Goal: Task Accomplishment & Management: Manage account settings

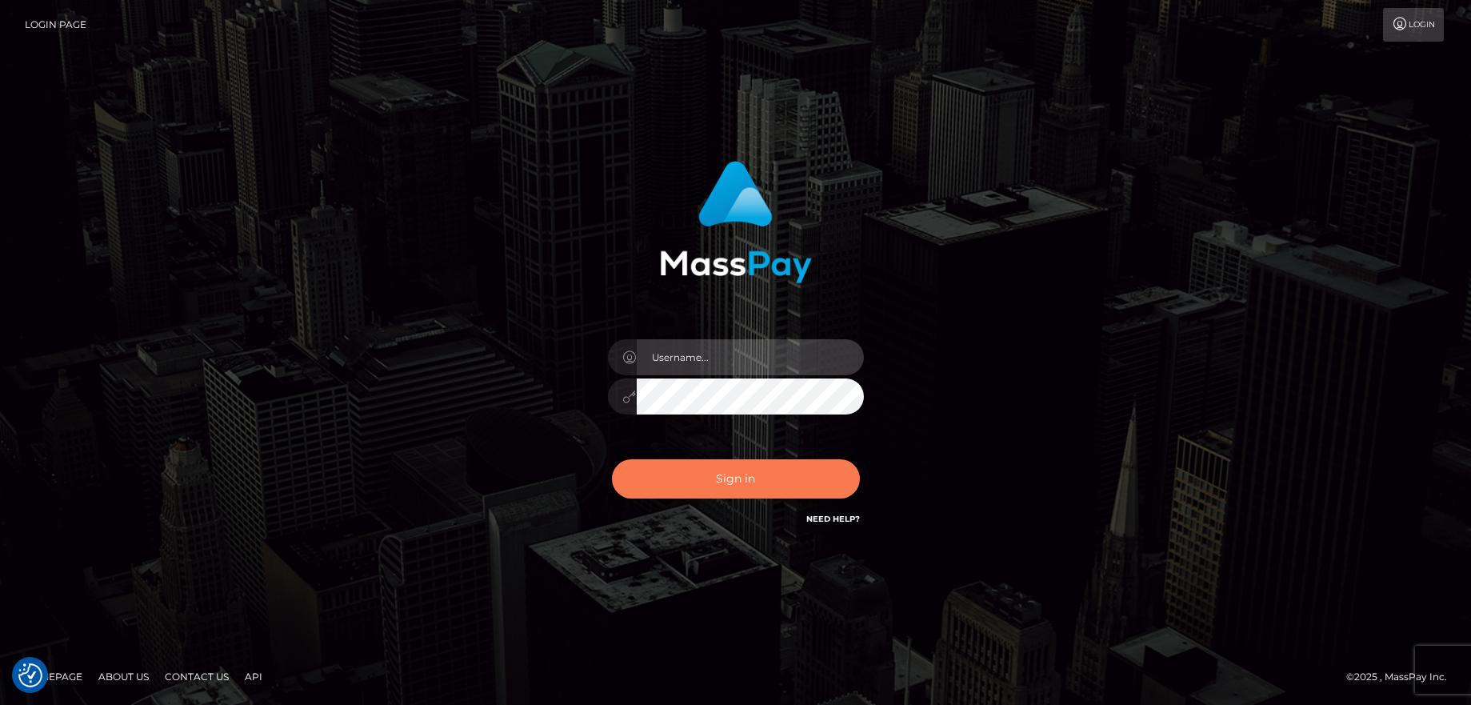
type input "balsaberisic"
click at [794, 490] on button "Sign in" at bounding box center [736, 478] width 248 height 39
type input "balsaberisic"
click at [750, 474] on button "Sign in" at bounding box center [736, 478] width 248 height 39
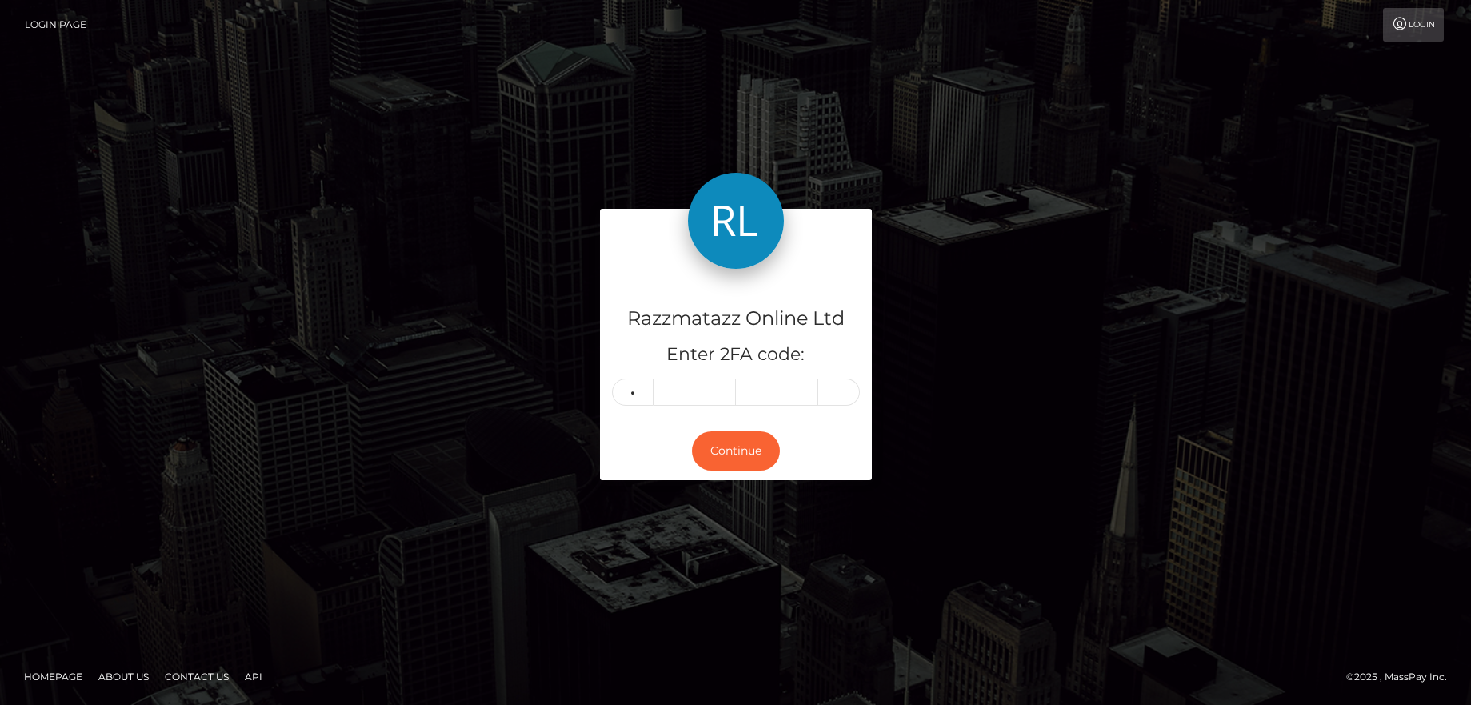
type input "4"
type input "8"
type input "5"
type input "1"
type input "9"
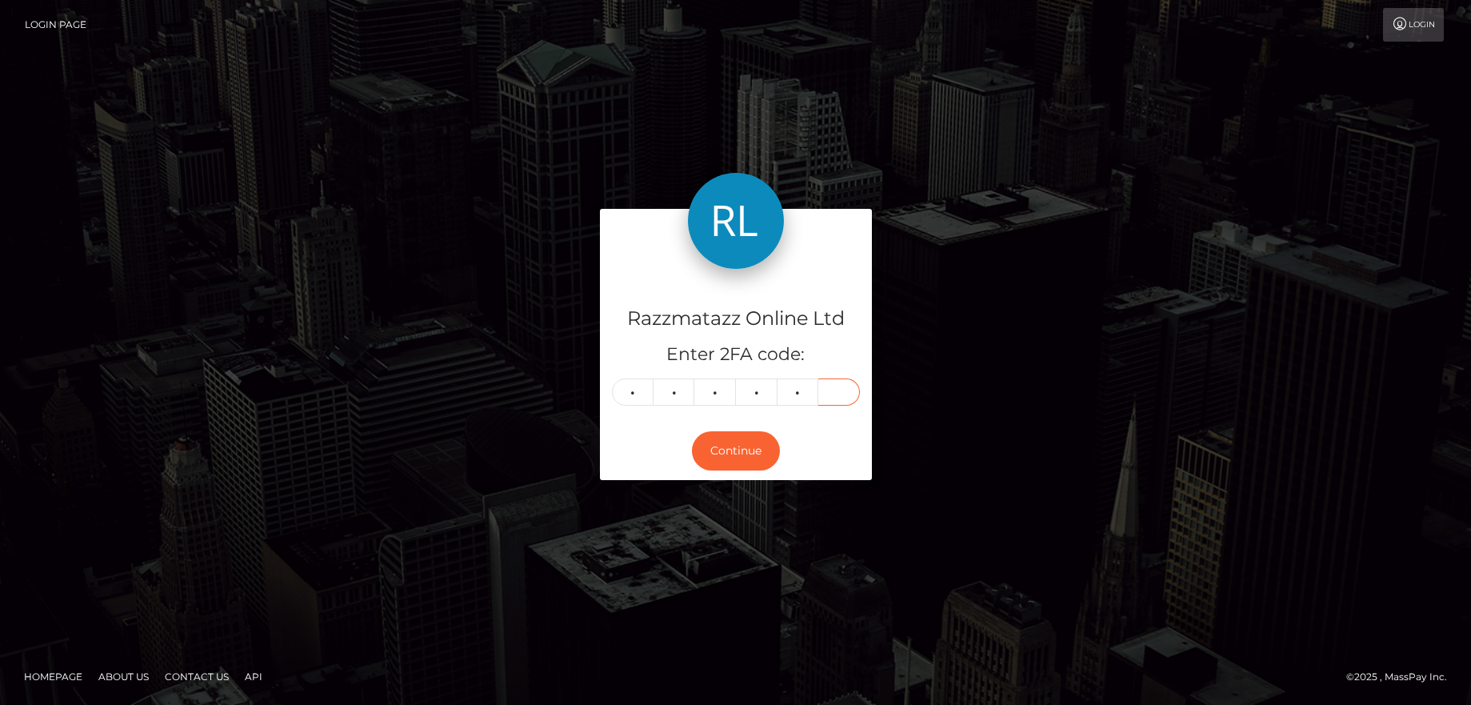
type input "4"
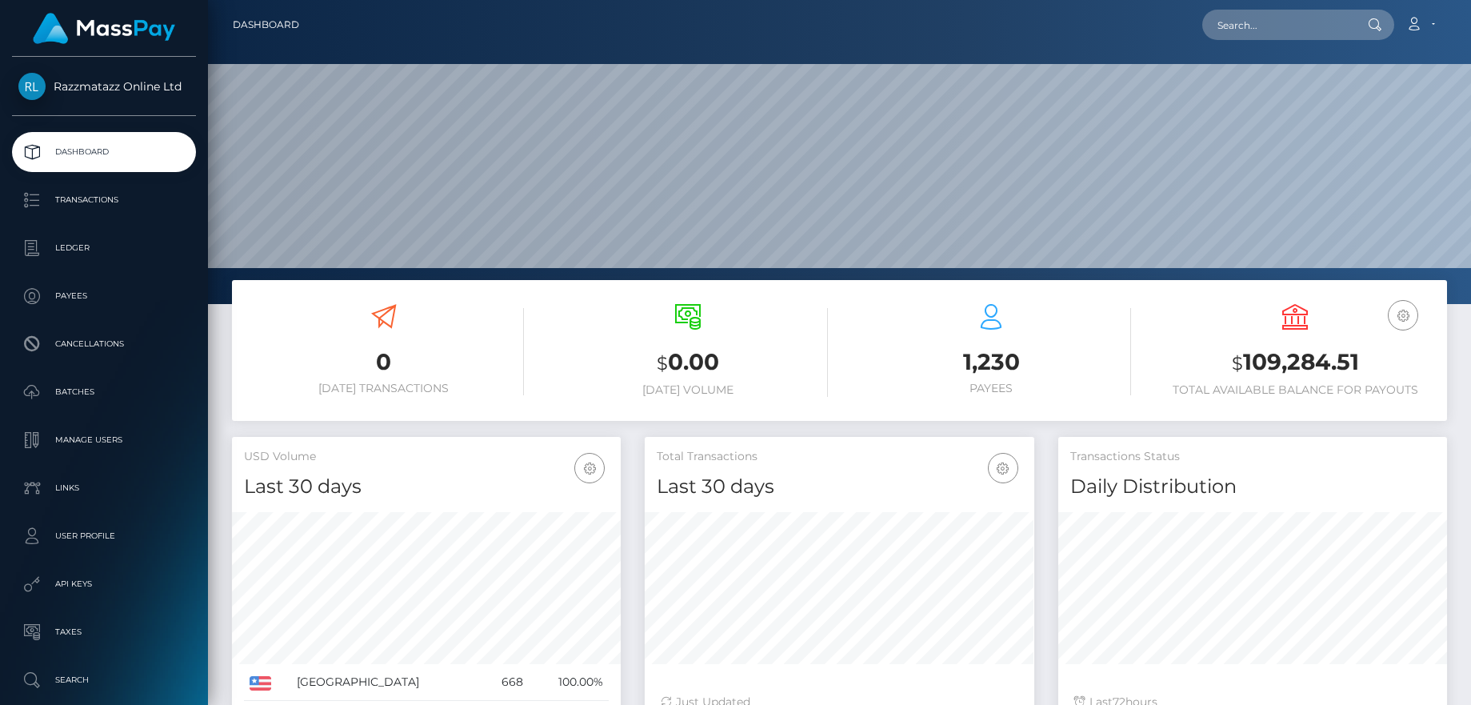
scroll to position [284, 390]
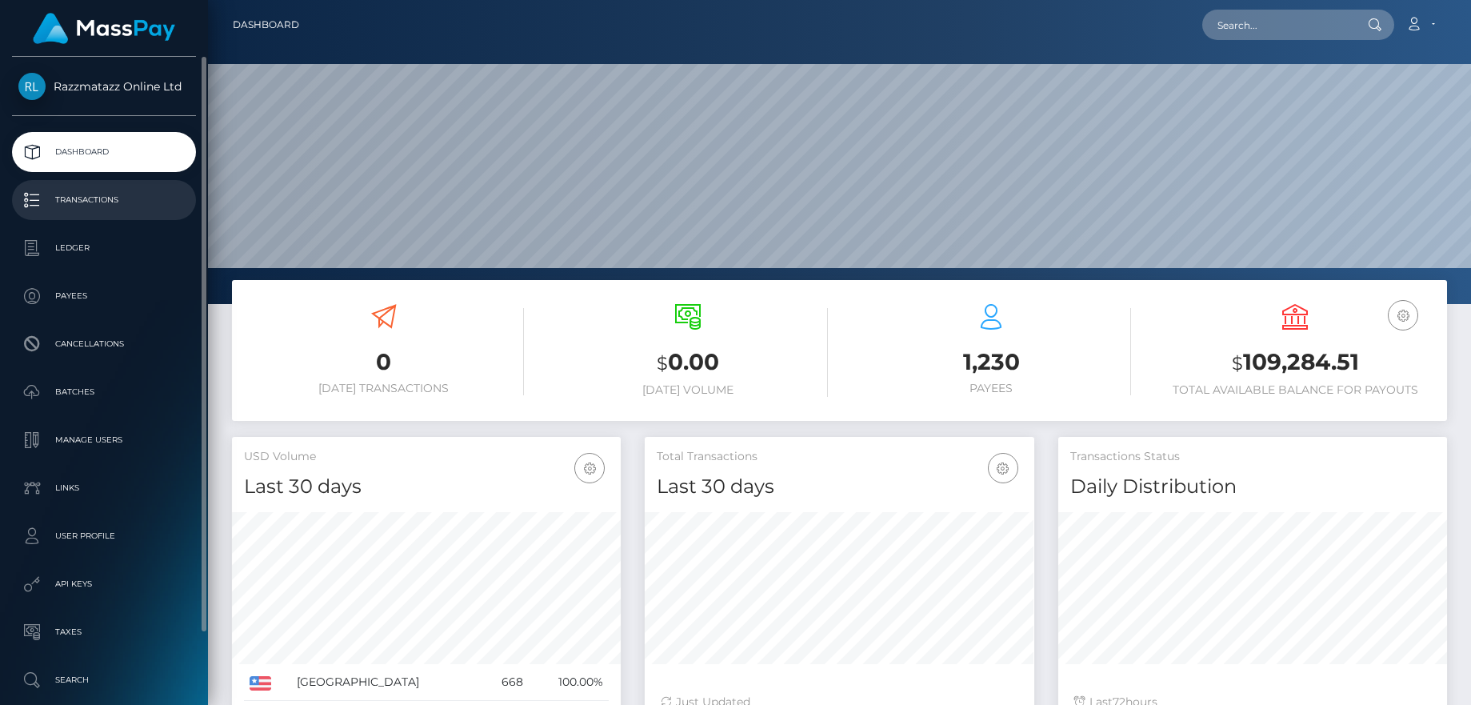
click at [93, 197] on p "Transactions" at bounding box center [103, 200] width 171 height 24
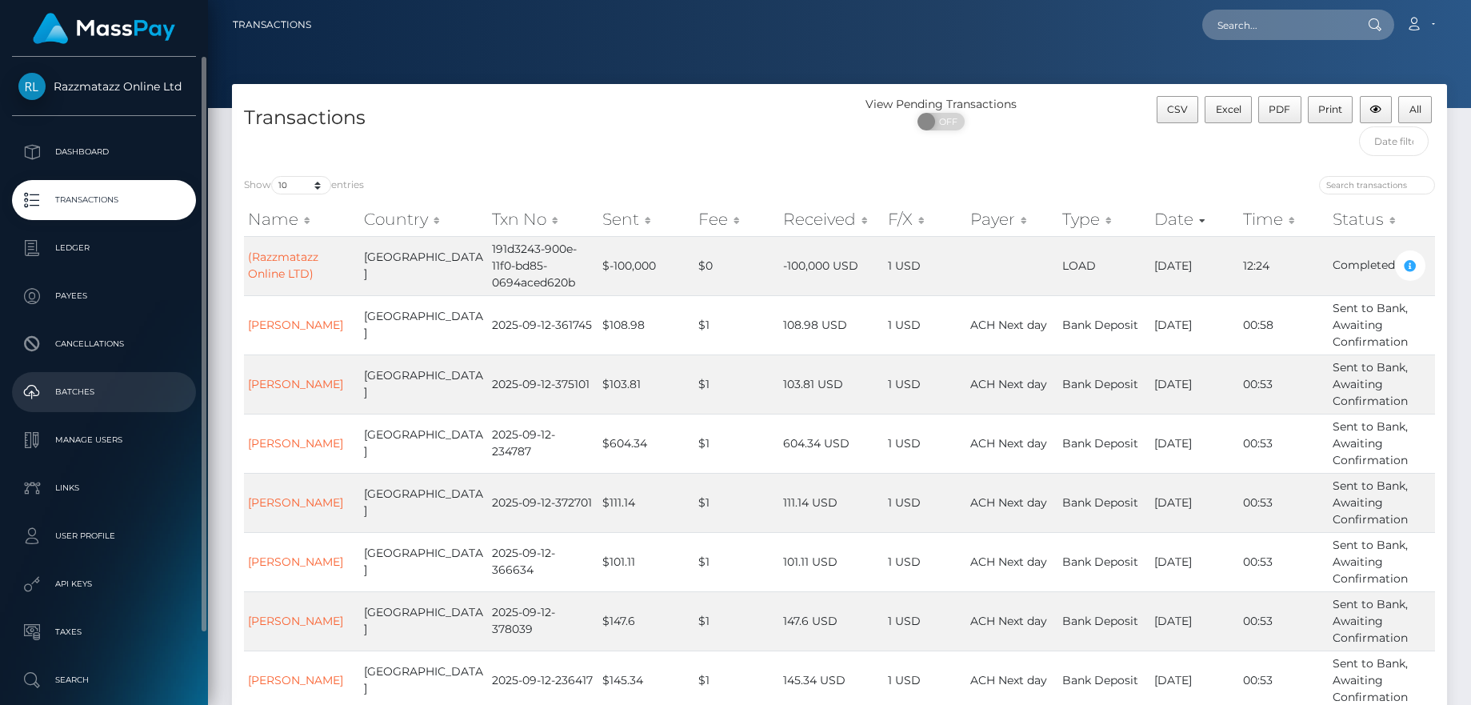
click at [106, 404] on p "Batches" at bounding box center [103, 392] width 171 height 24
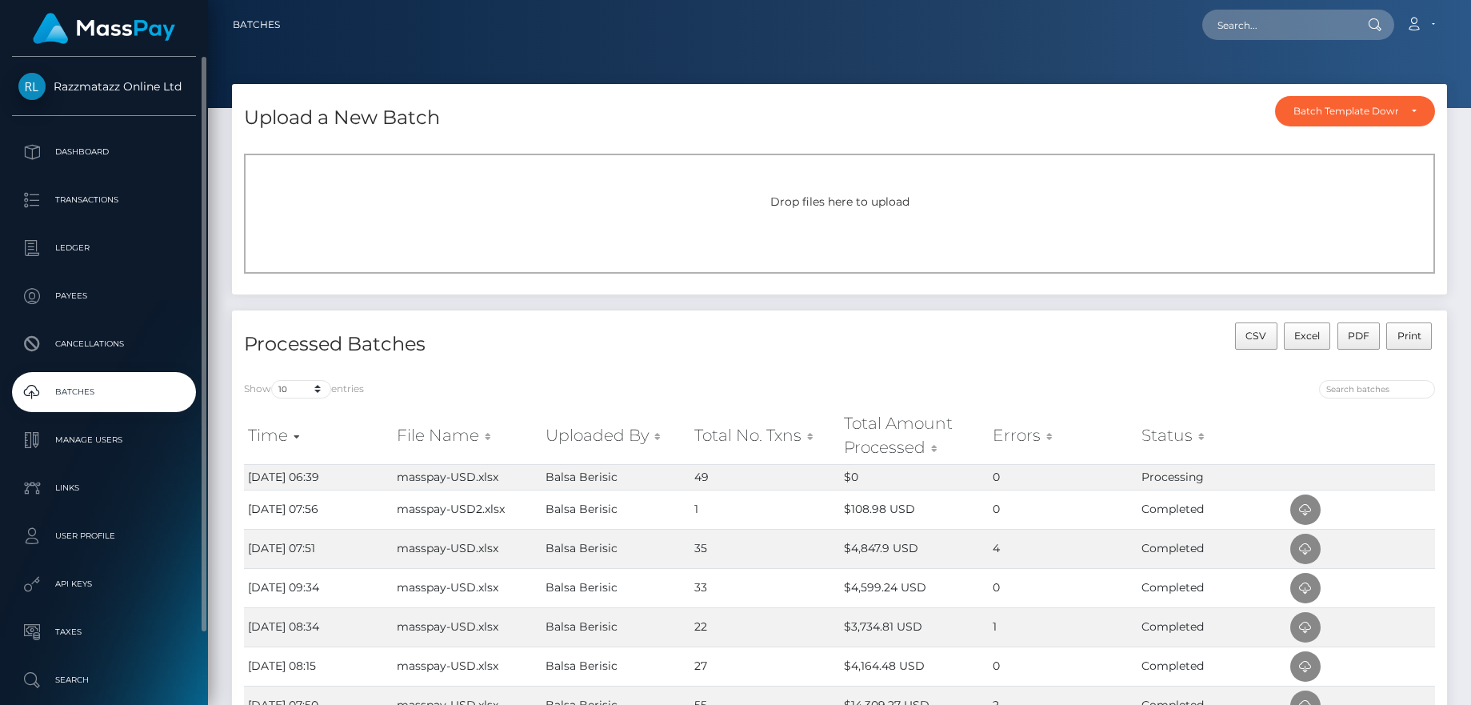
click at [34, 389] on p "Batches" at bounding box center [103, 392] width 171 height 24
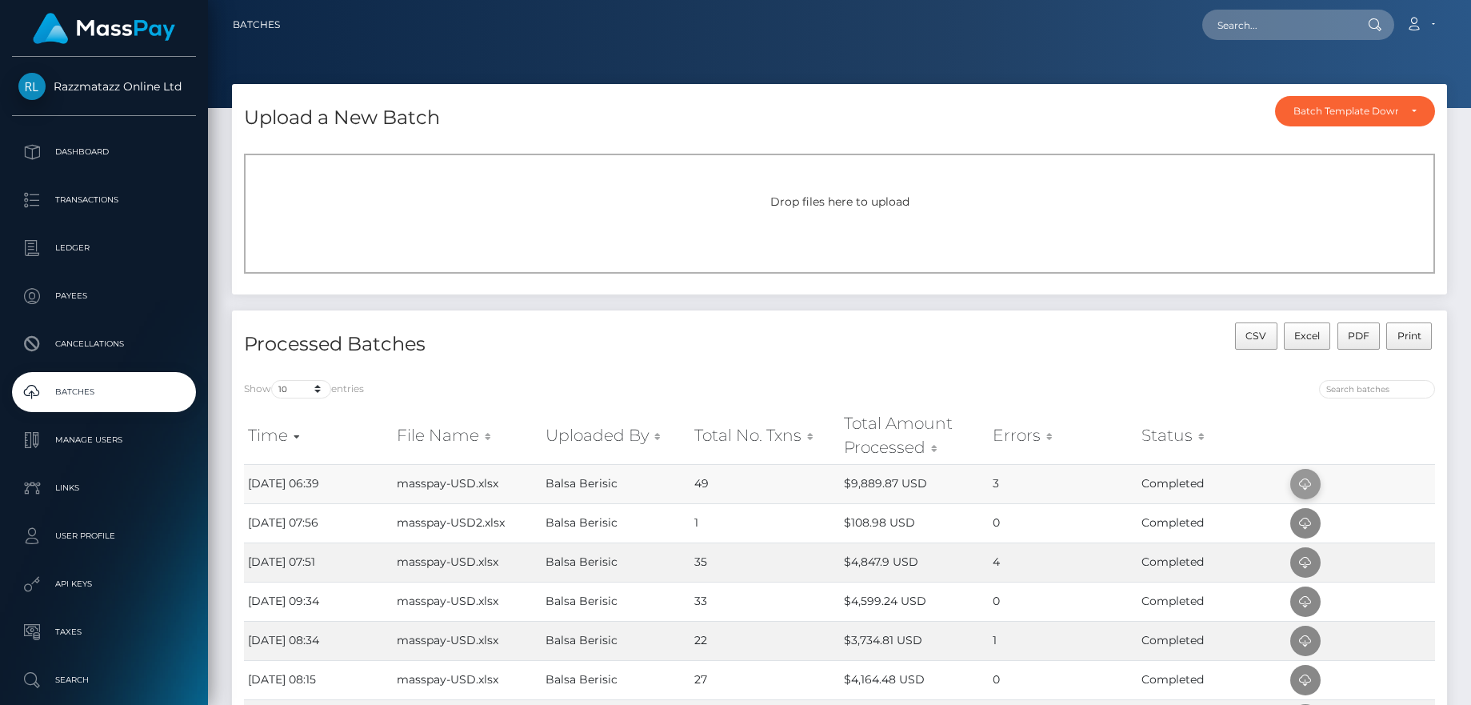
click at [1312, 478] on icon at bounding box center [1305, 484] width 19 height 20
click at [118, 402] on p "Batches" at bounding box center [103, 392] width 171 height 24
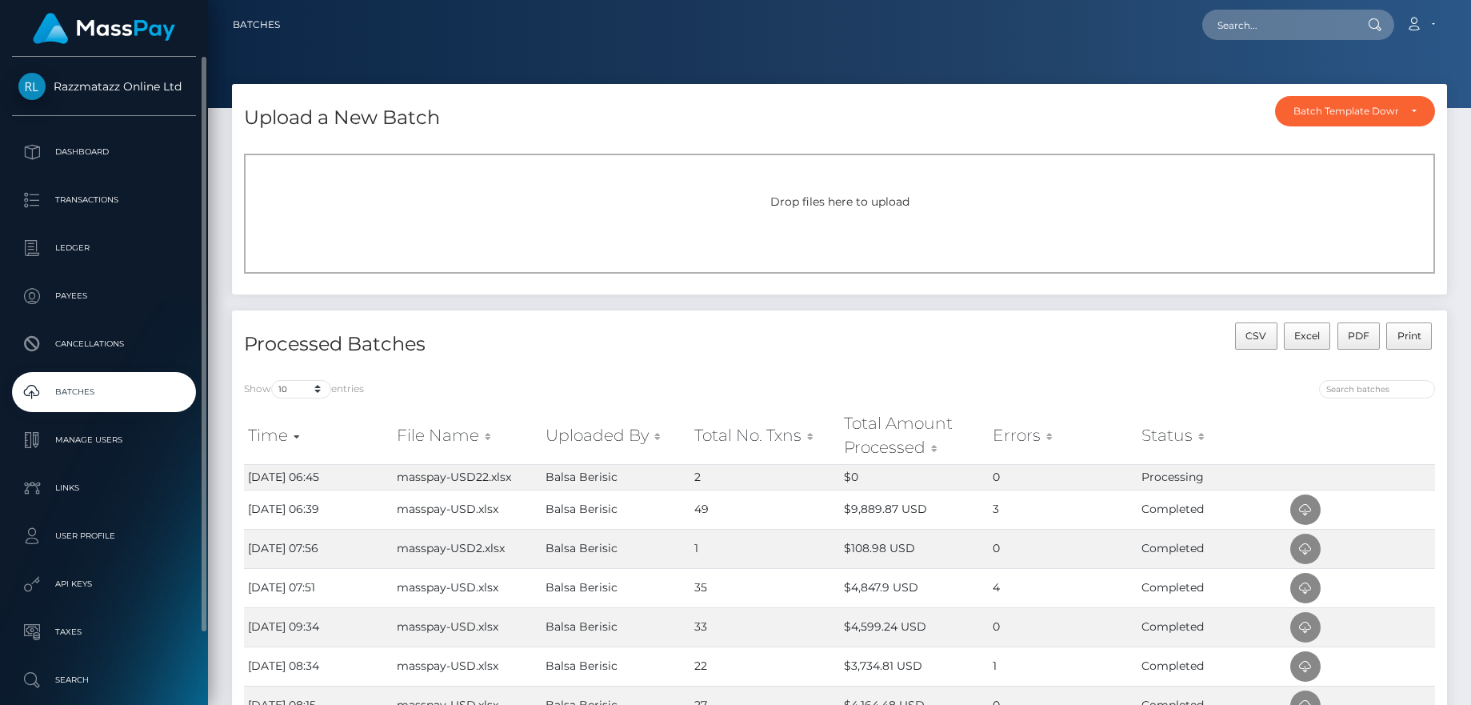
click at [150, 397] on p "Batches" at bounding box center [103, 392] width 171 height 24
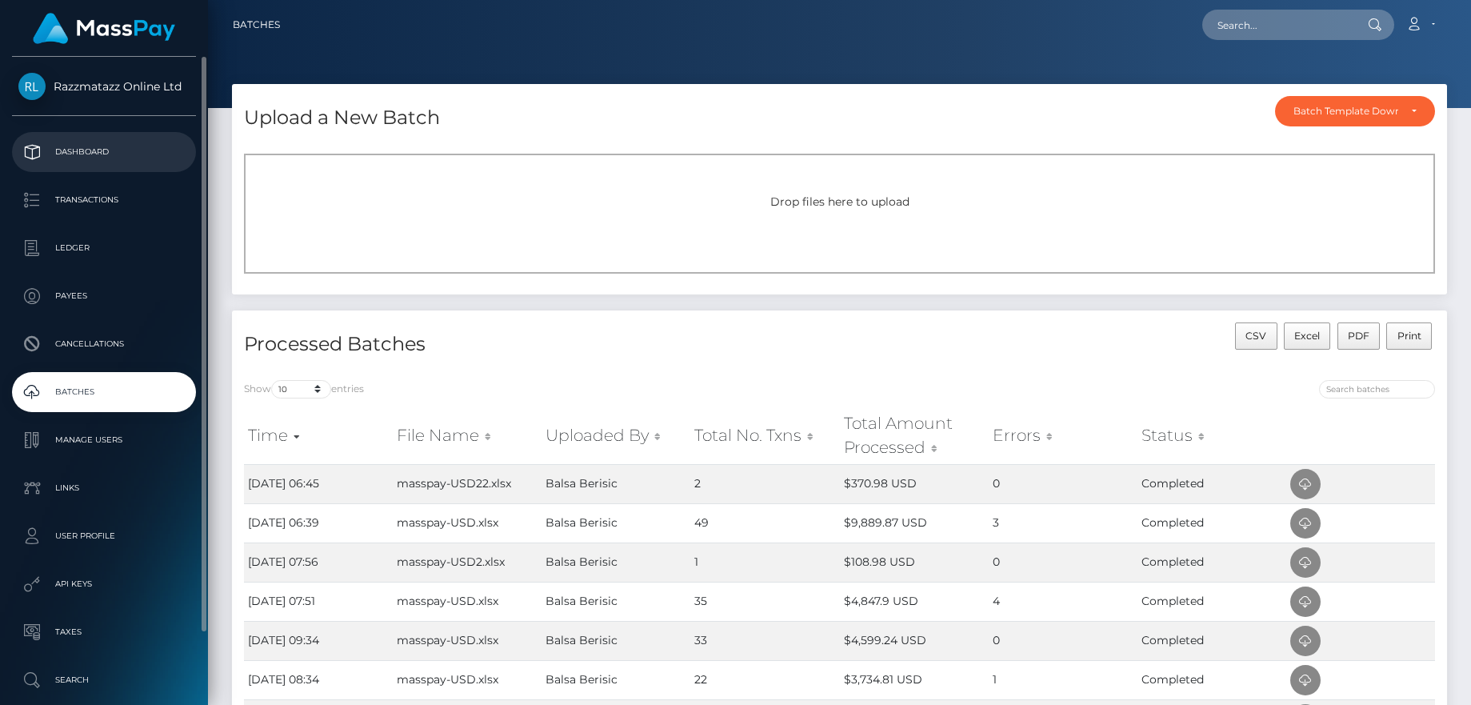
click at [109, 141] on p "Dashboard" at bounding box center [103, 152] width 171 height 24
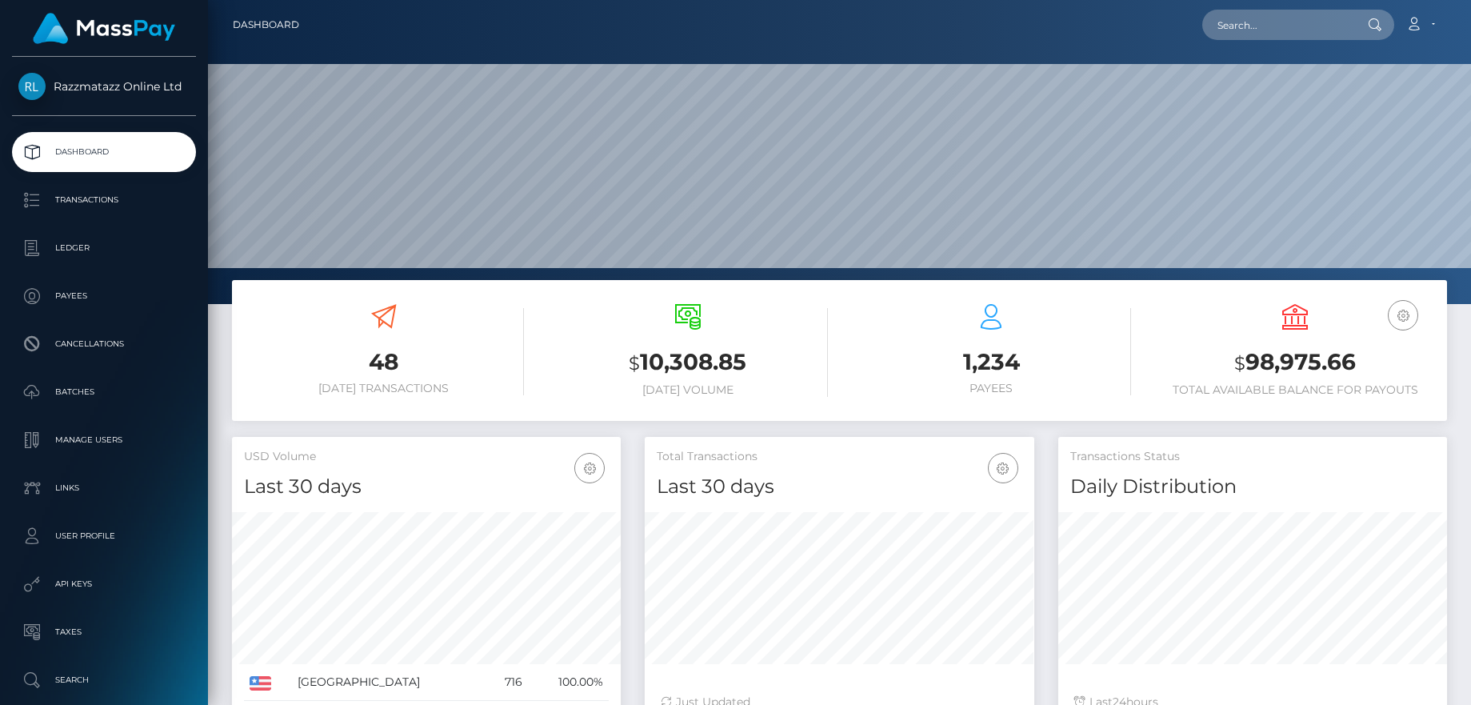
scroll to position [284, 390]
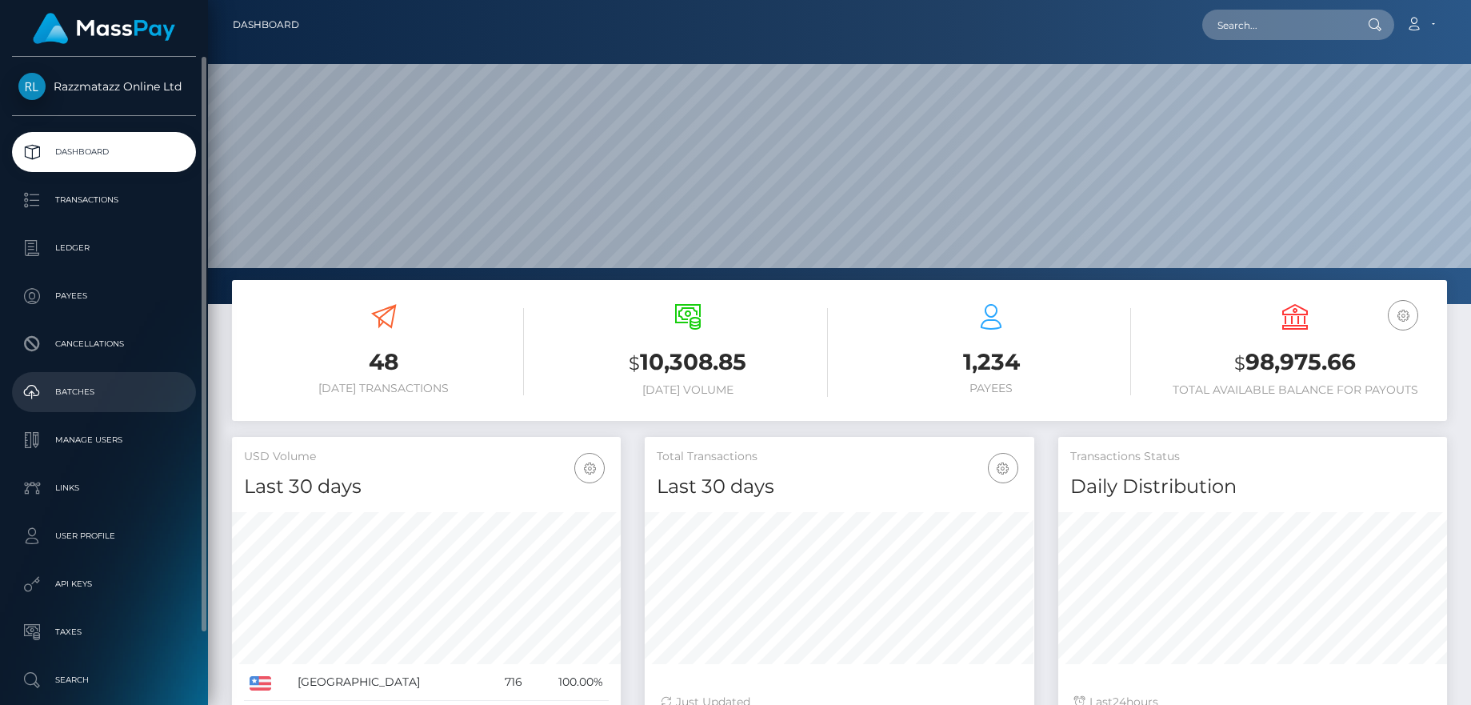
click at [128, 384] on p "Batches" at bounding box center [103, 392] width 171 height 24
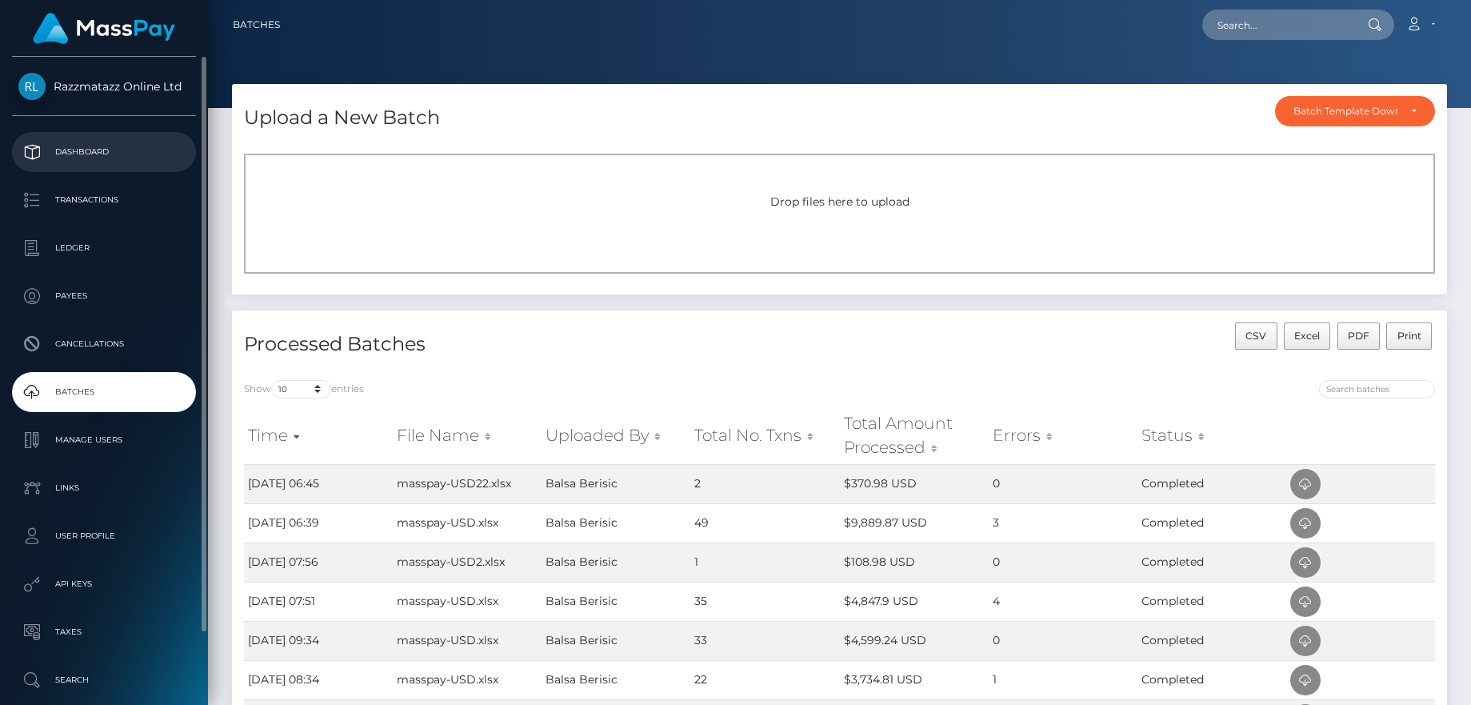
click at [106, 140] on p "Dashboard" at bounding box center [103, 152] width 171 height 24
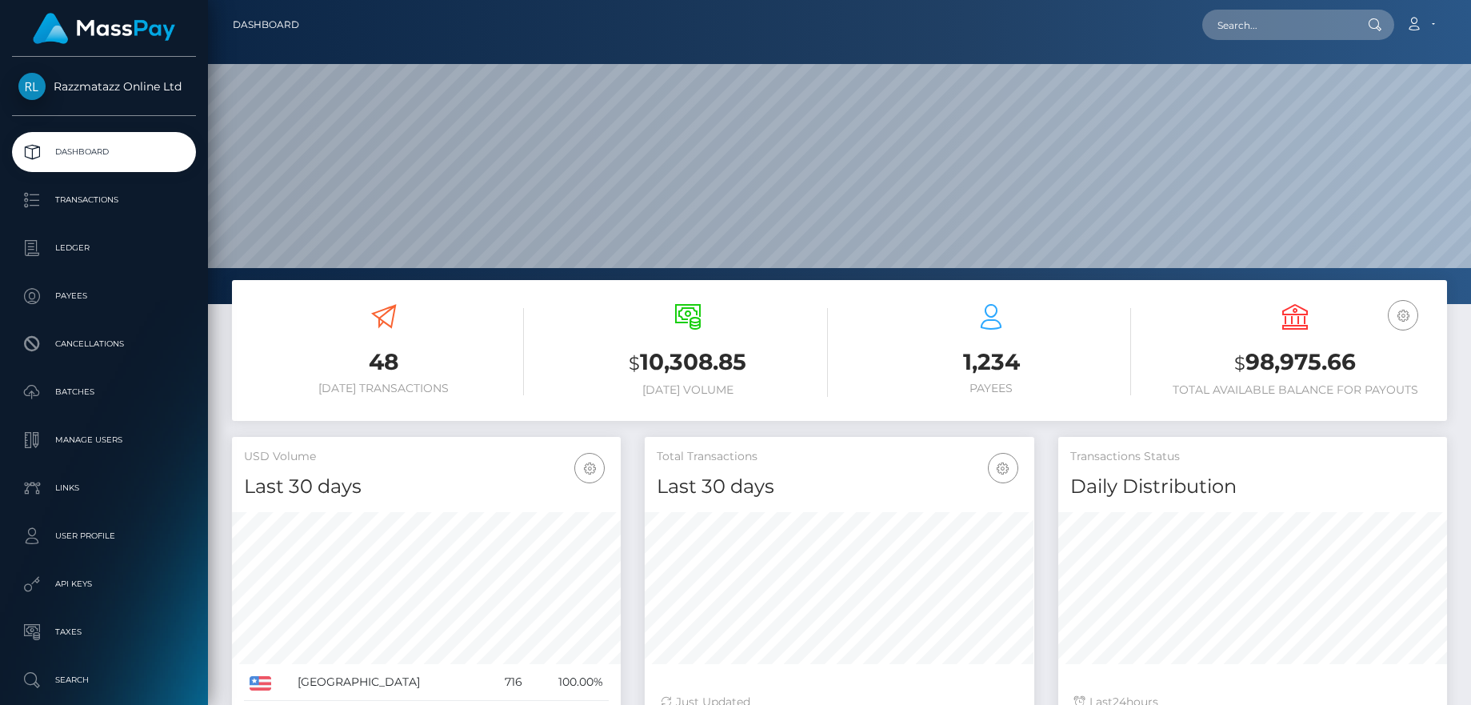
scroll to position [284, 390]
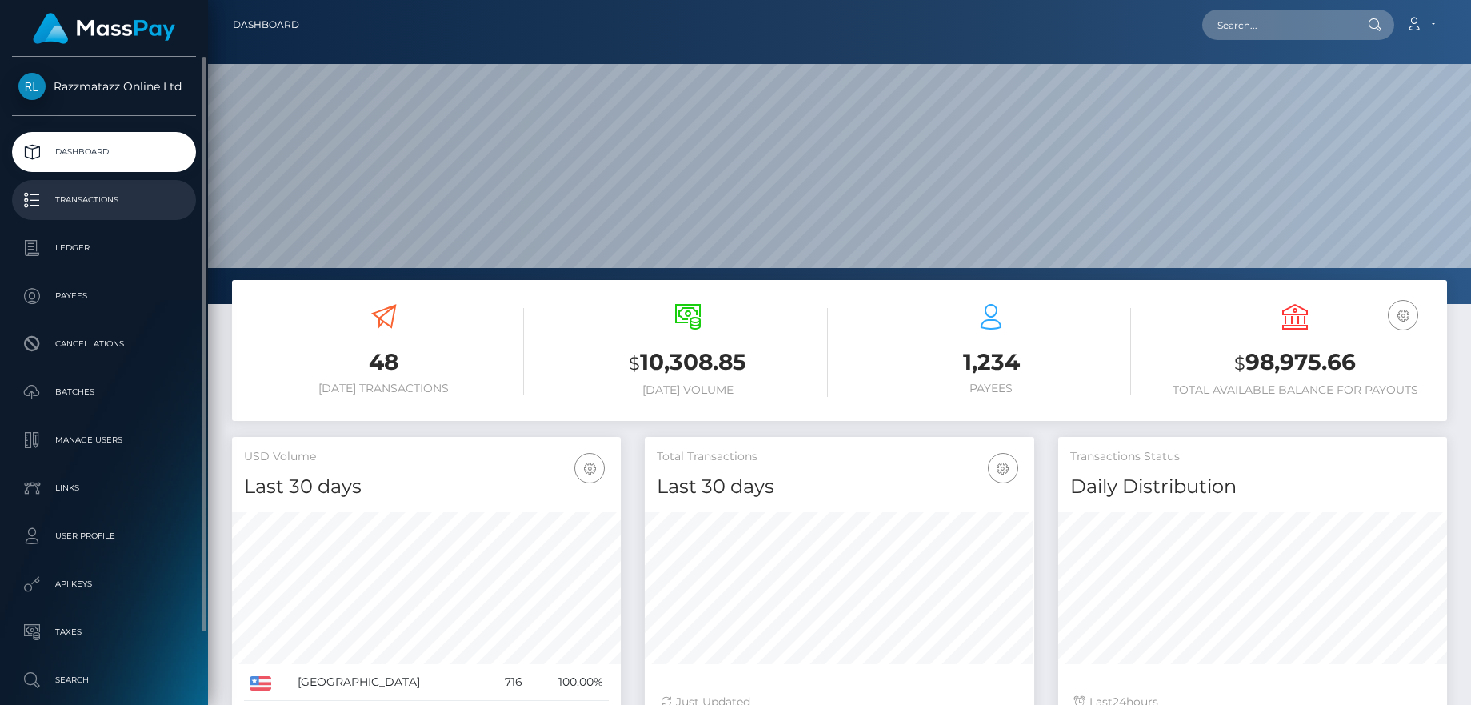
click at [88, 193] on p "Transactions" at bounding box center [103, 200] width 171 height 24
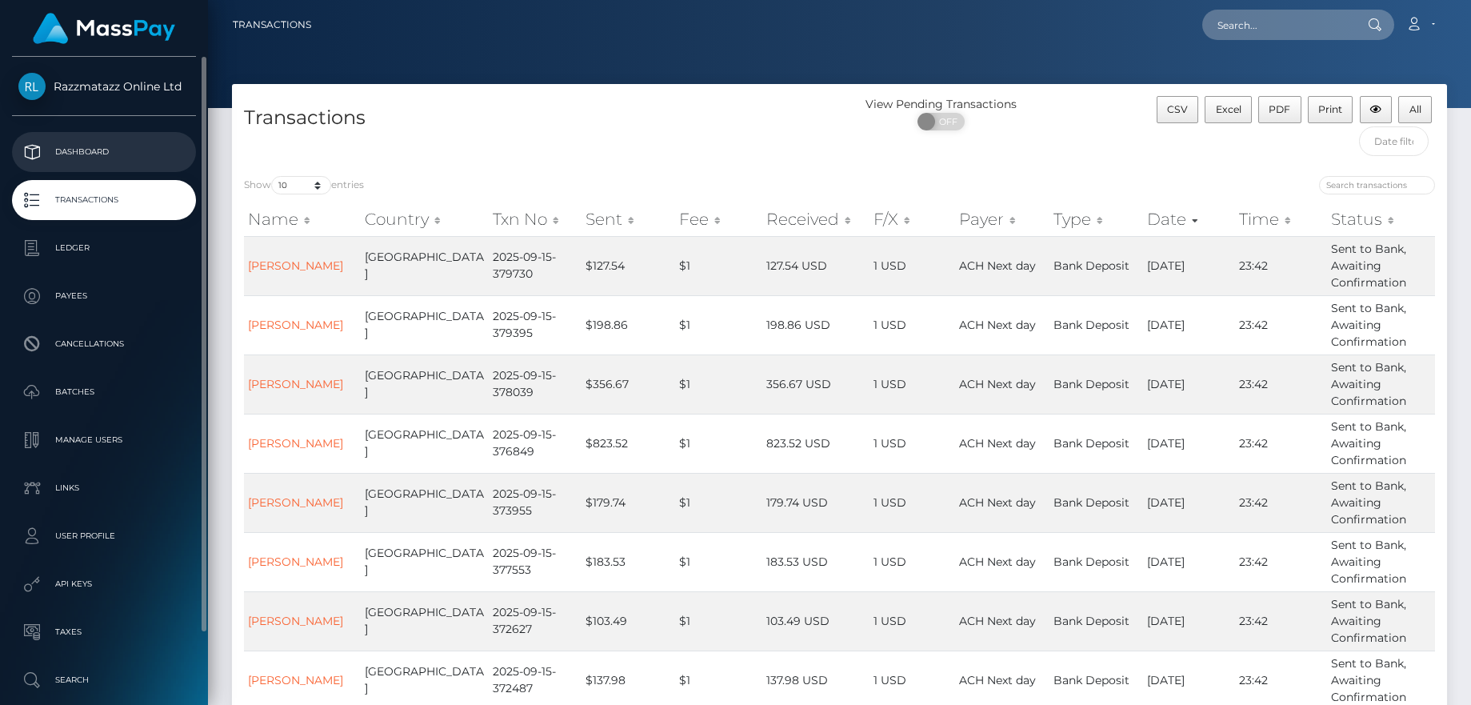
click at [117, 154] on p "Dashboard" at bounding box center [103, 152] width 171 height 24
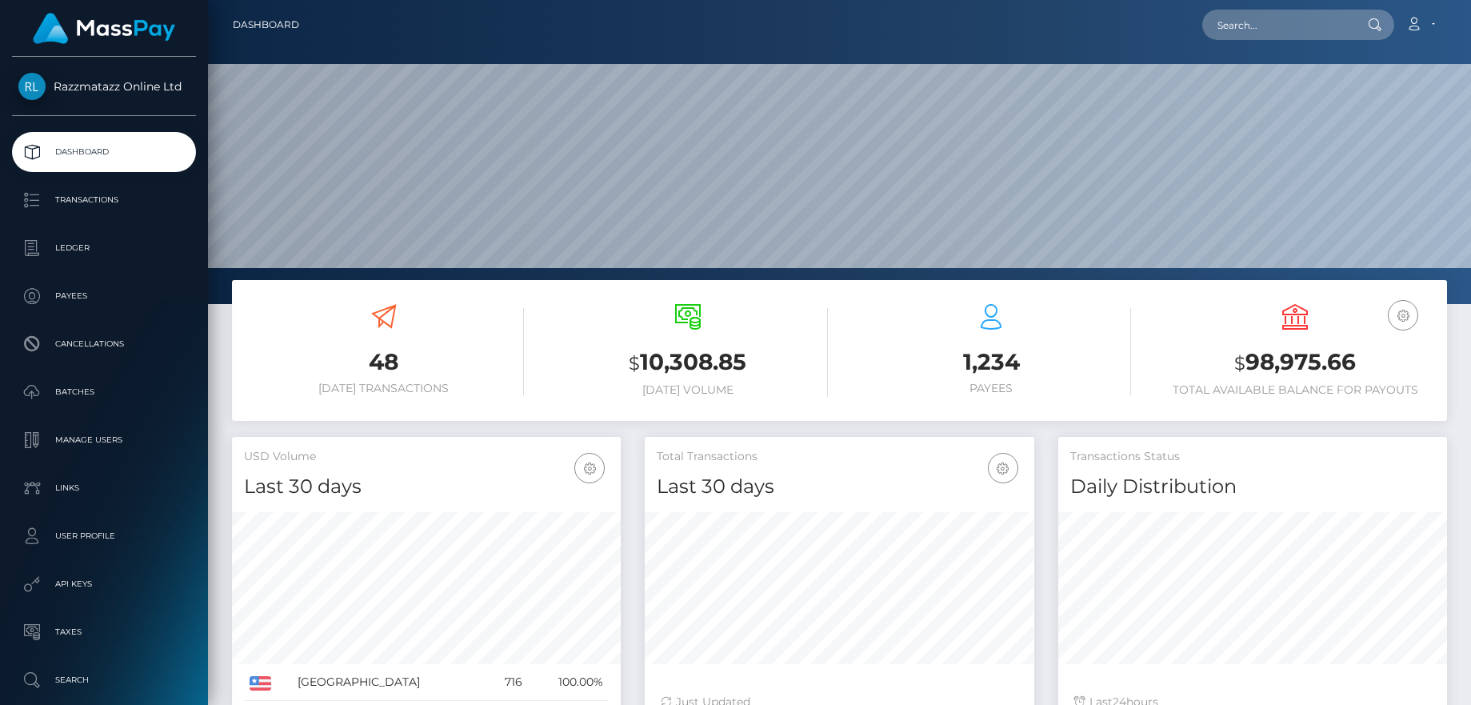
scroll to position [284, 390]
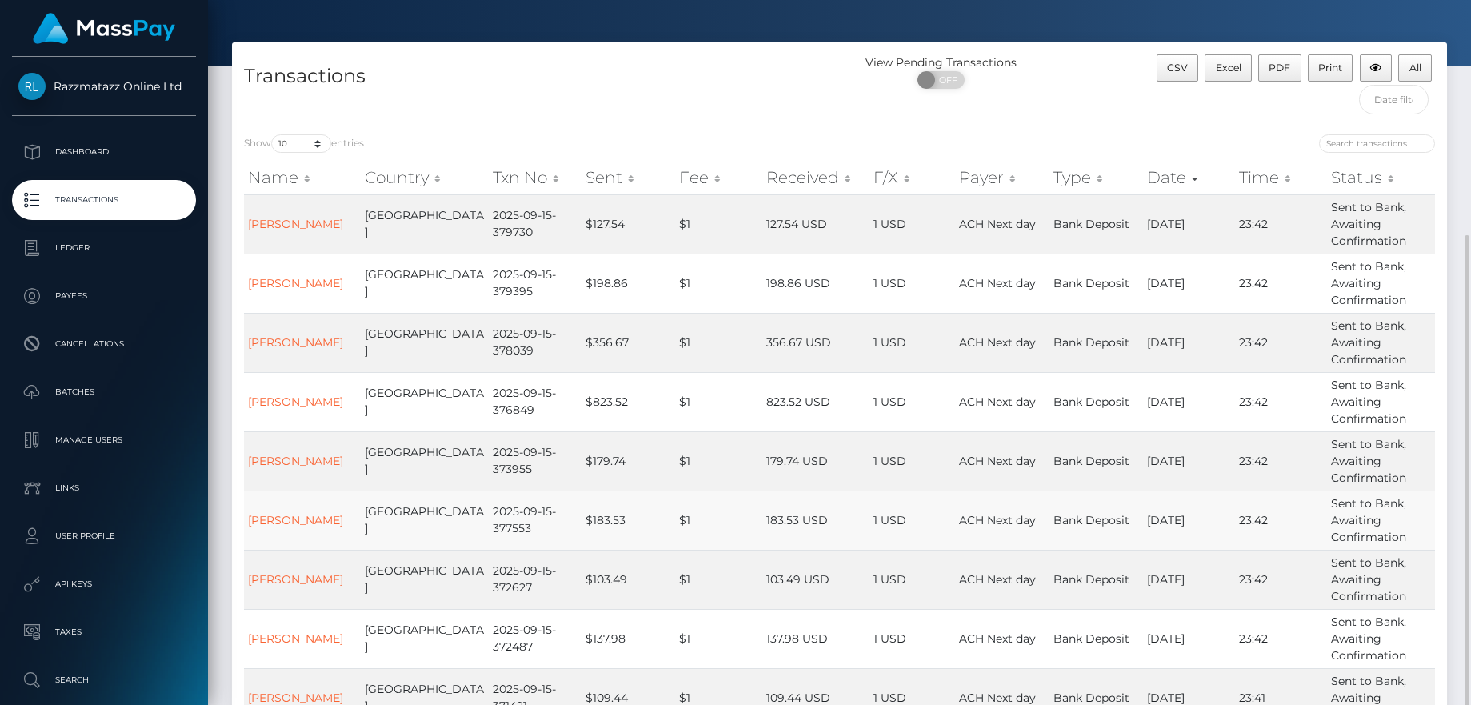
scroll to position [285, 0]
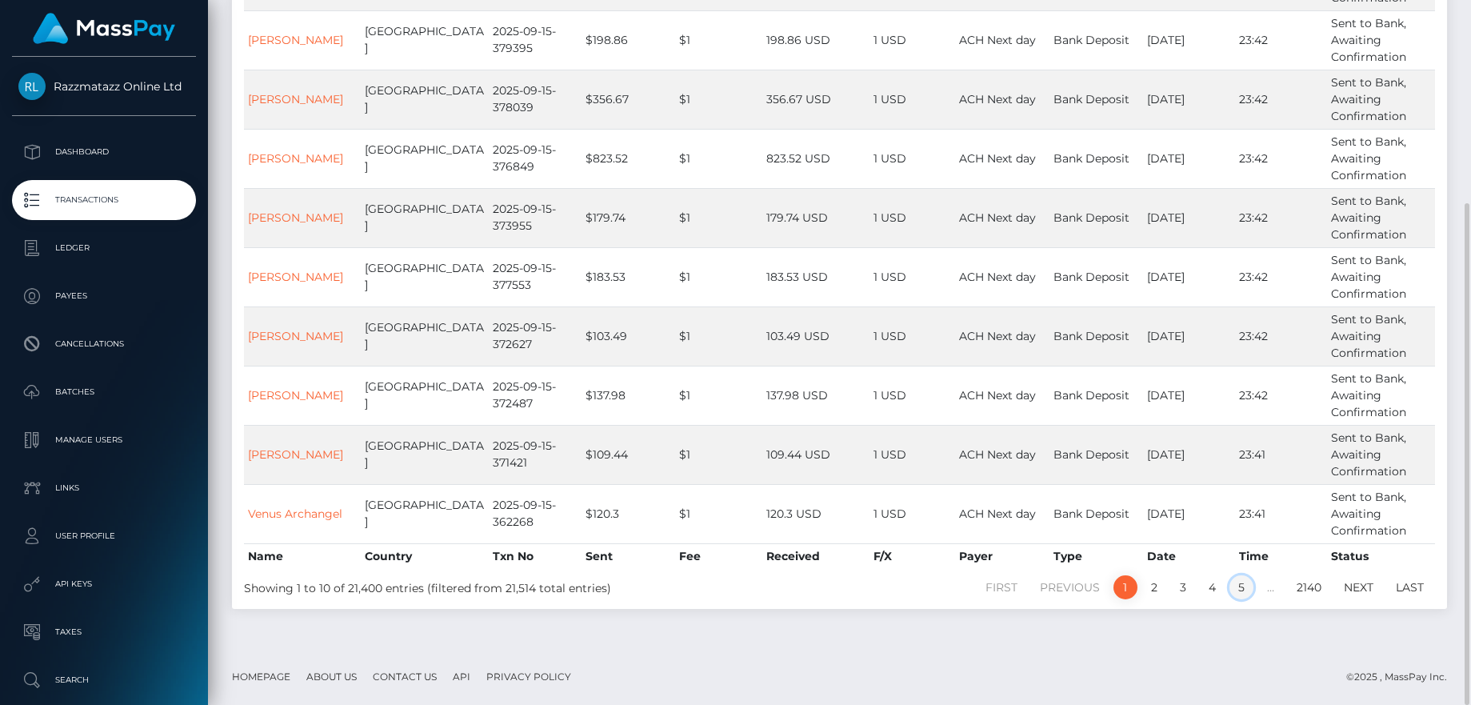
click at [1237, 590] on link "5" at bounding box center [1241, 587] width 24 height 24
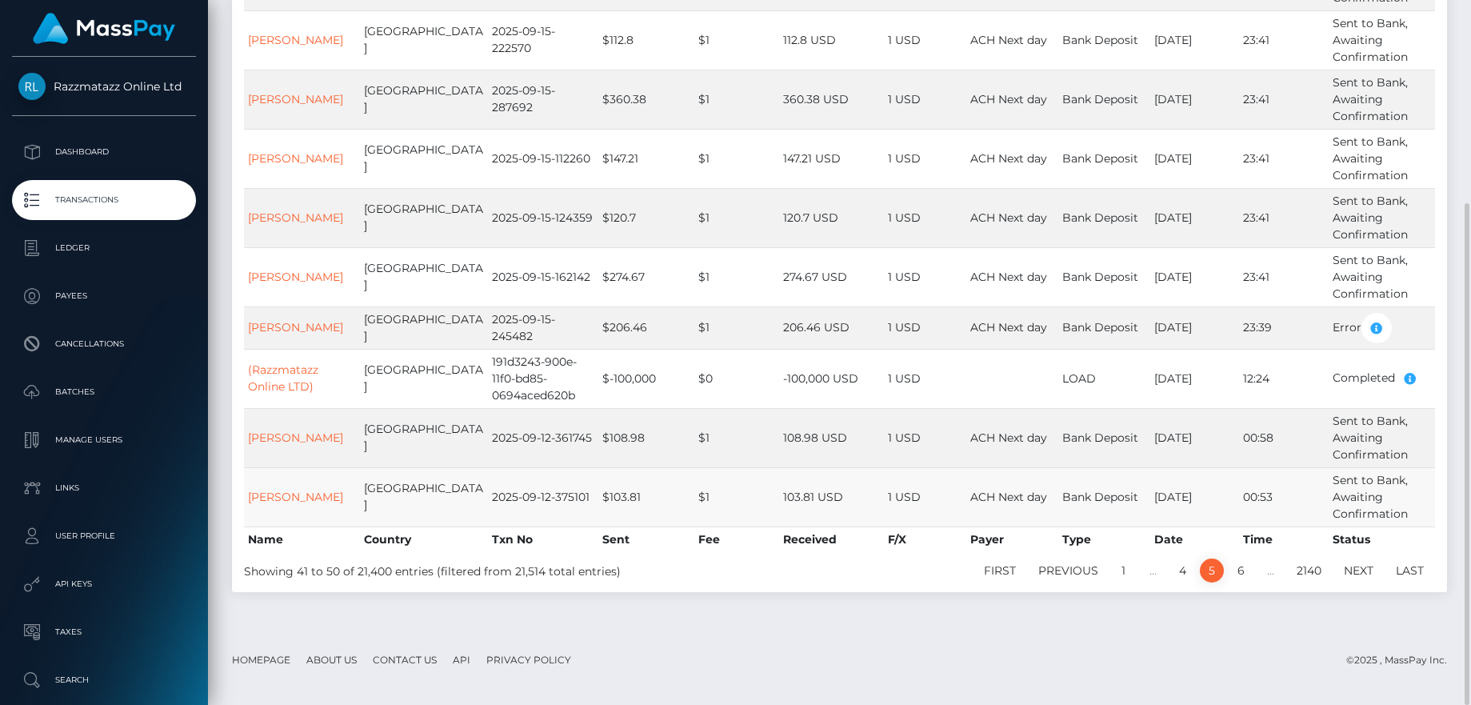
scroll to position [165, 0]
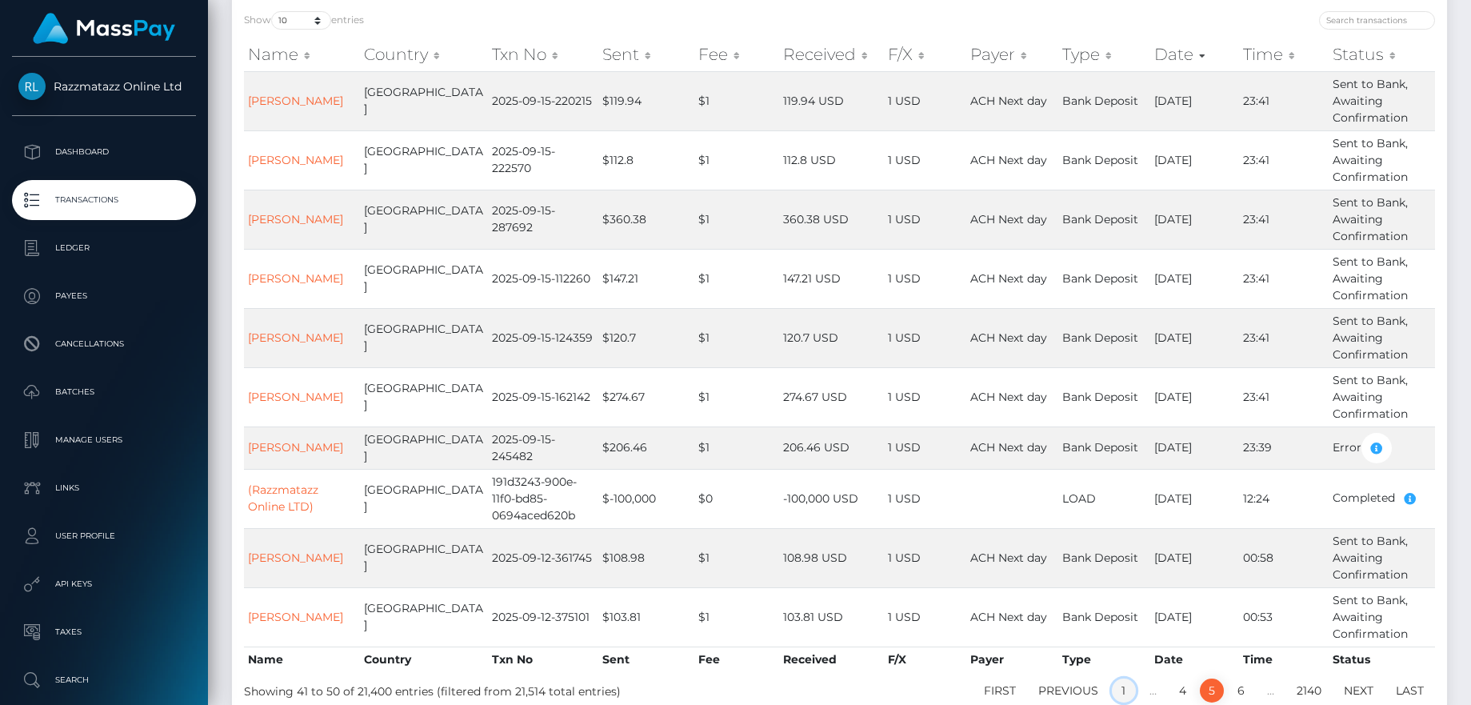
click at [1113, 688] on link "1" at bounding box center [1124, 690] width 24 height 24
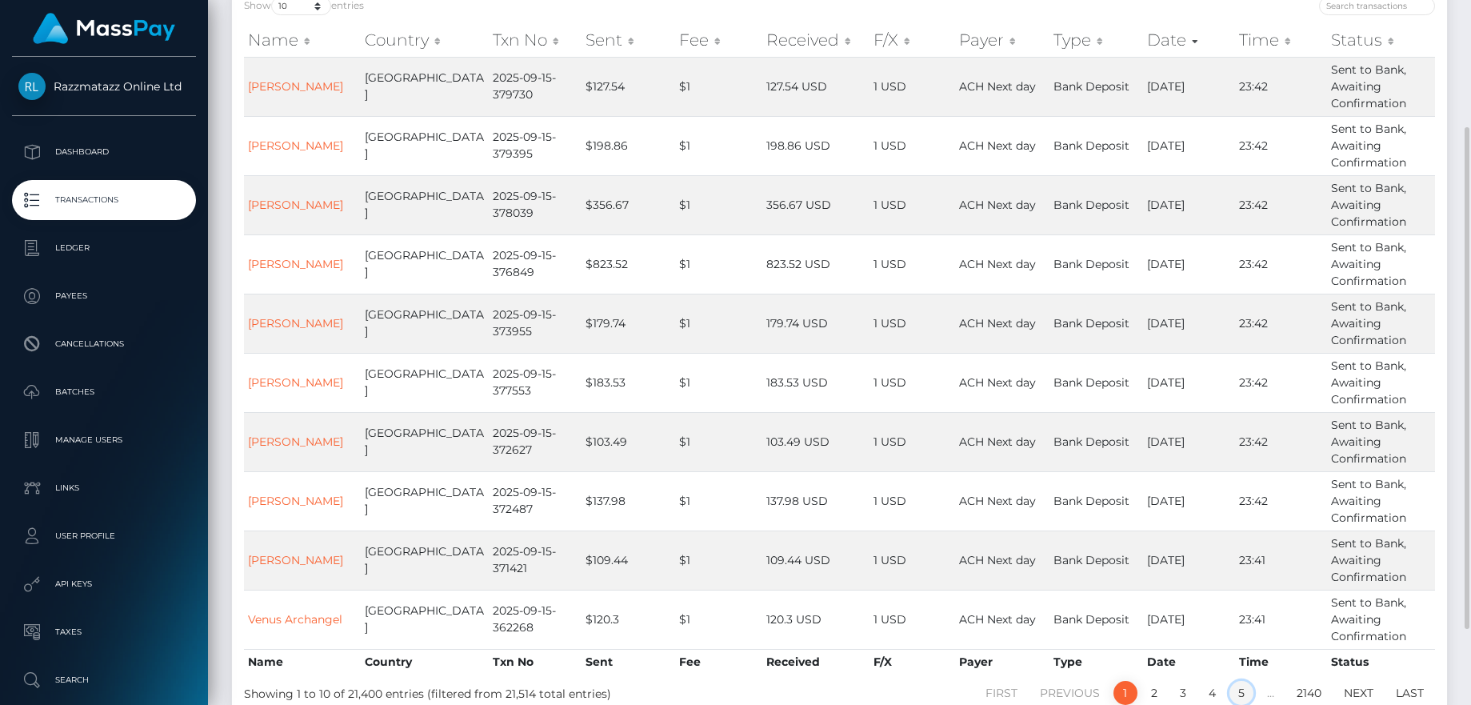
click at [1242, 693] on link "5" at bounding box center [1241, 693] width 24 height 24
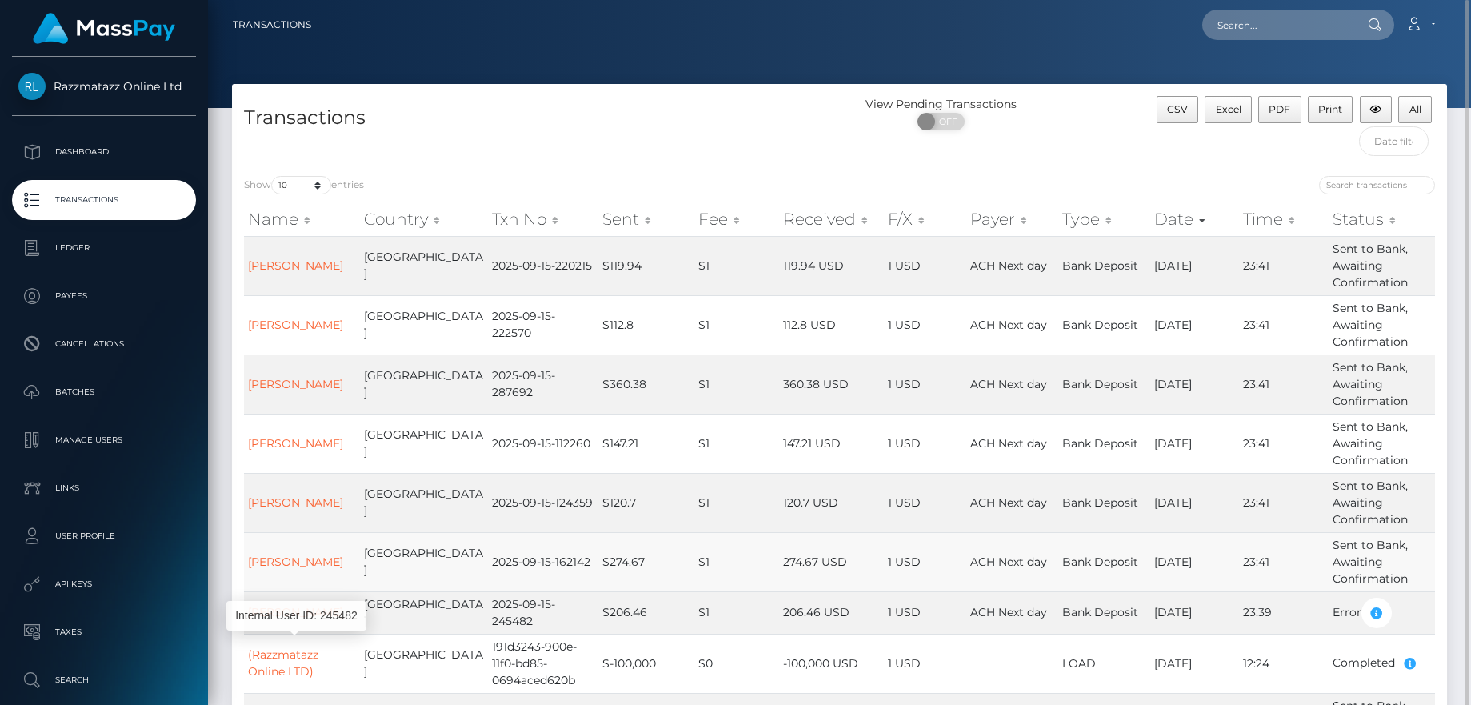
scroll to position [268, 0]
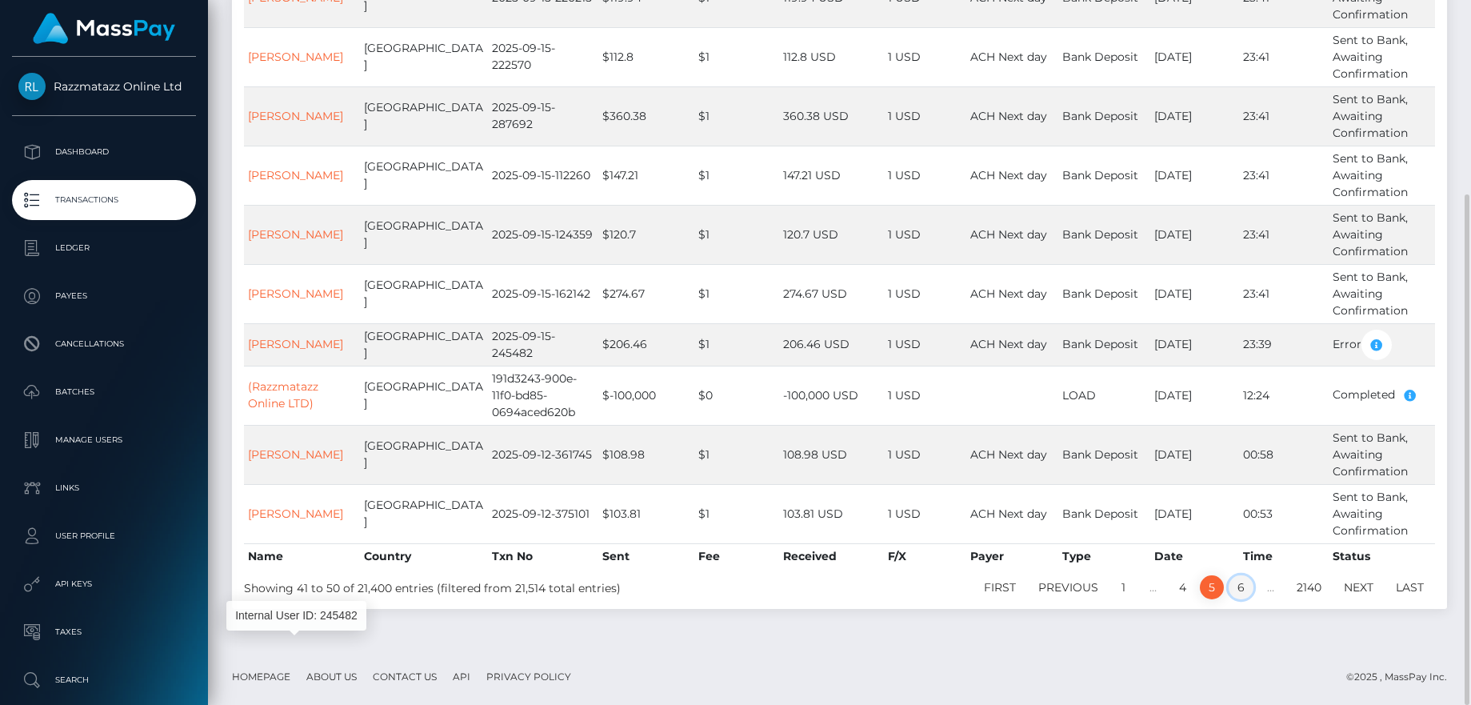
click at [1238, 589] on link "6" at bounding box center [1241, 587] width 25 height 24
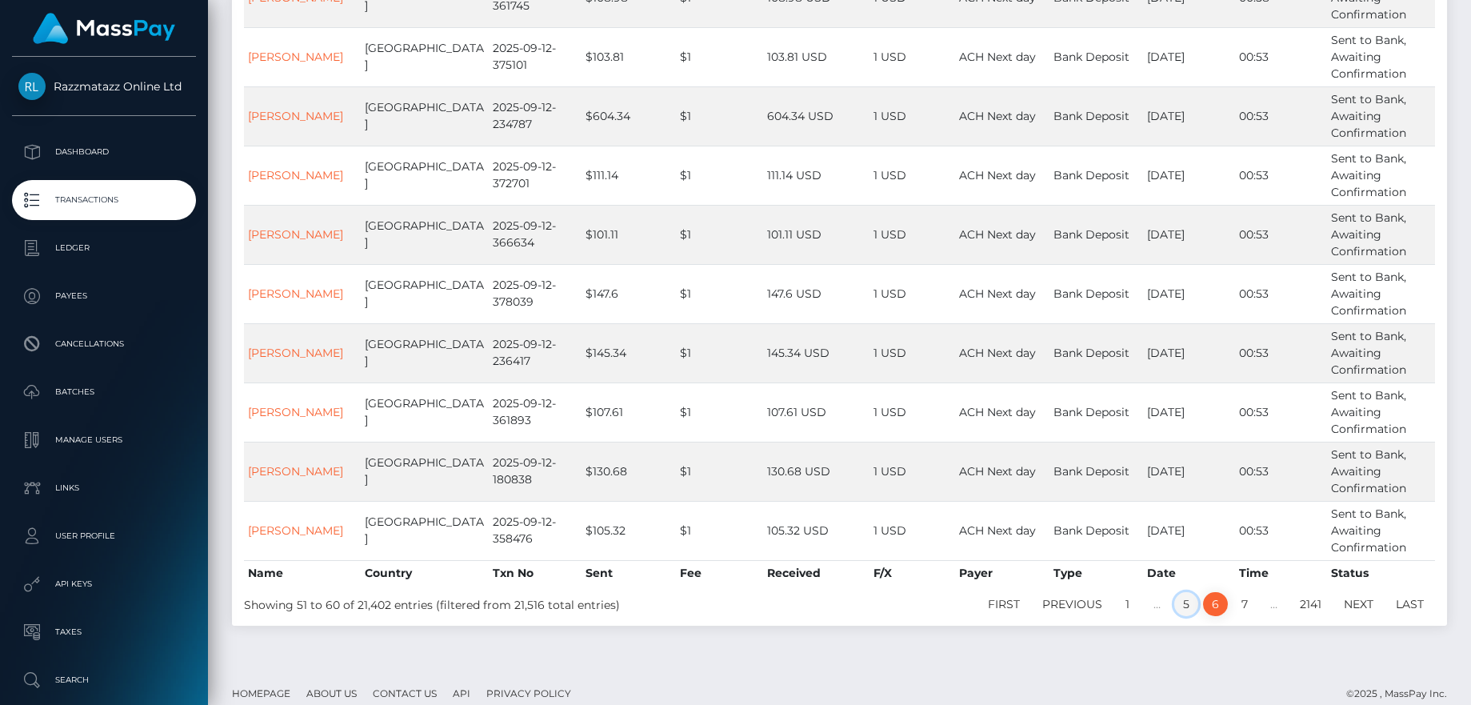
click at [1189, 607] on link "5" at bounding box center [1186, 604] width 24 height 24
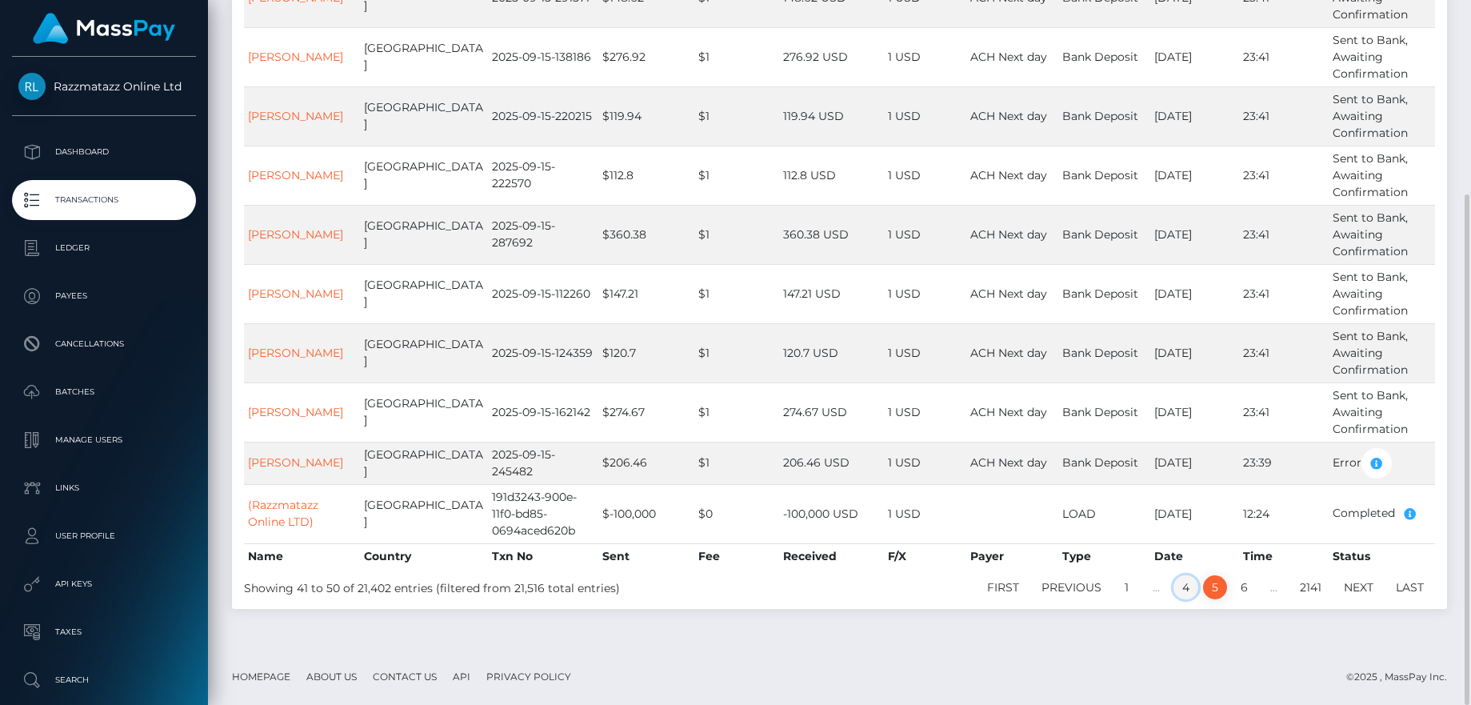
click at [1182, 594] on link "4" at bounding box center [1185, 587] width 25 height 24
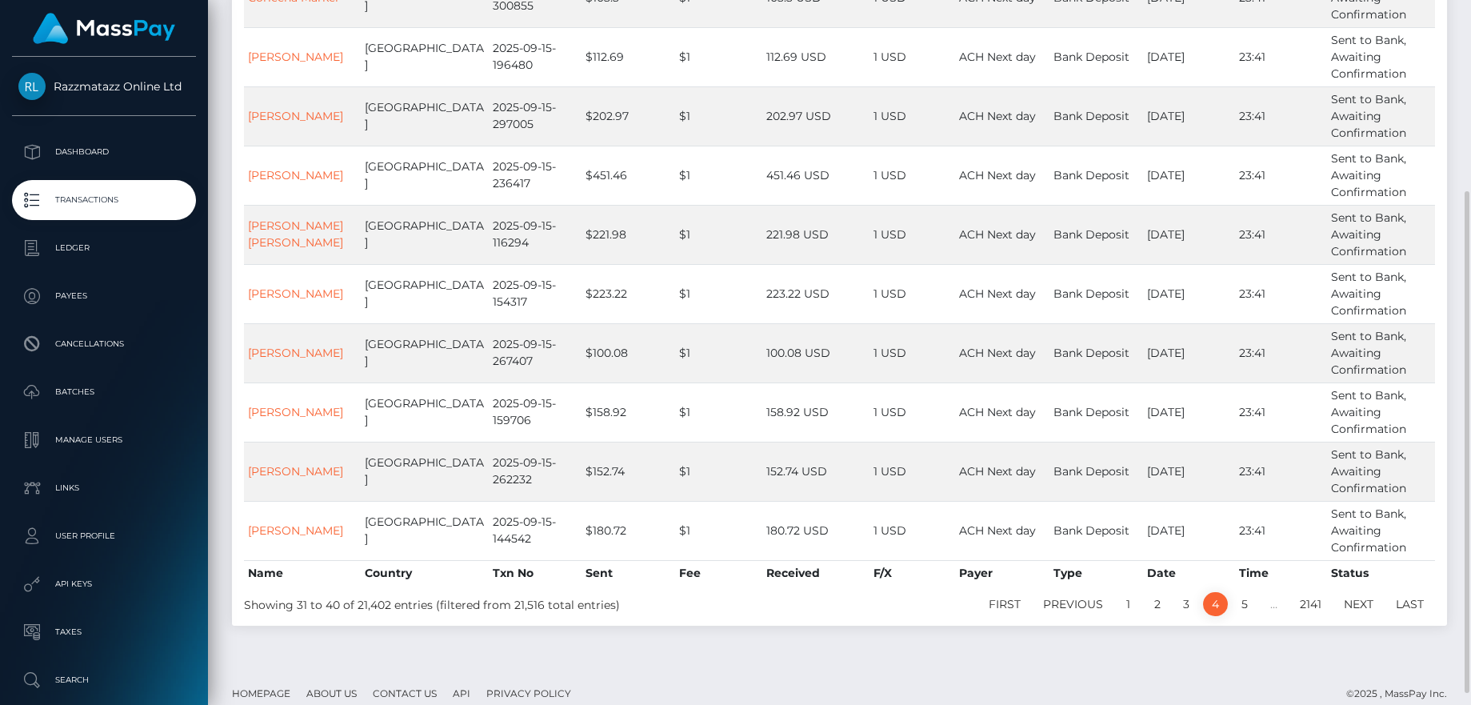
click at [1191, 618] on div "Show 10 25 50 100 250 500 1,000 3,500 entries Name Country Txn No Sent Fee Rece…" at bounding box center [839, 261] width 1215 height 730
click at [1190, 615] on li "3" at bounding box center [1186, 604] width 29 height 24
click at [1161, 606] on link "2" at bounding box center [1157, 604] width 24 height 24
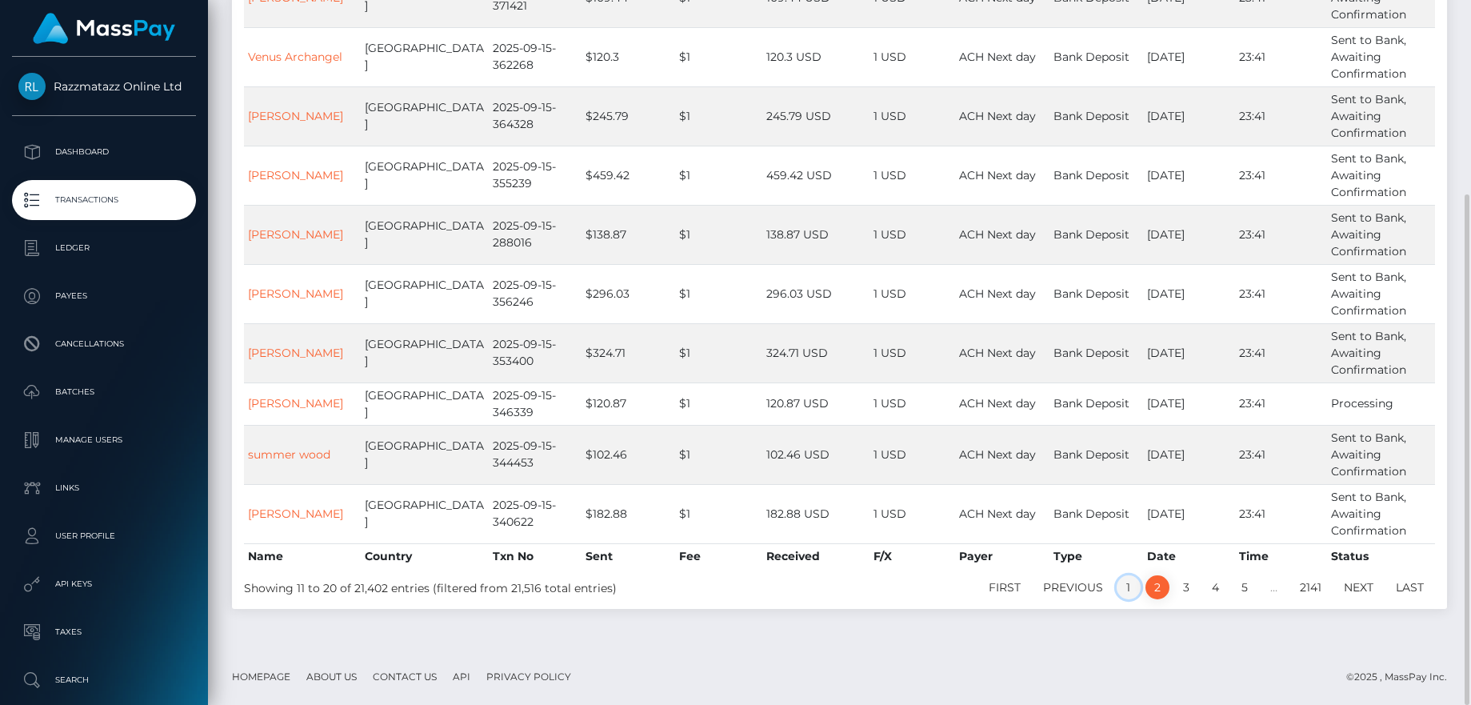
click at [1132, 581] on link "1" at bounding box center [1129, 587] width 24 height 24
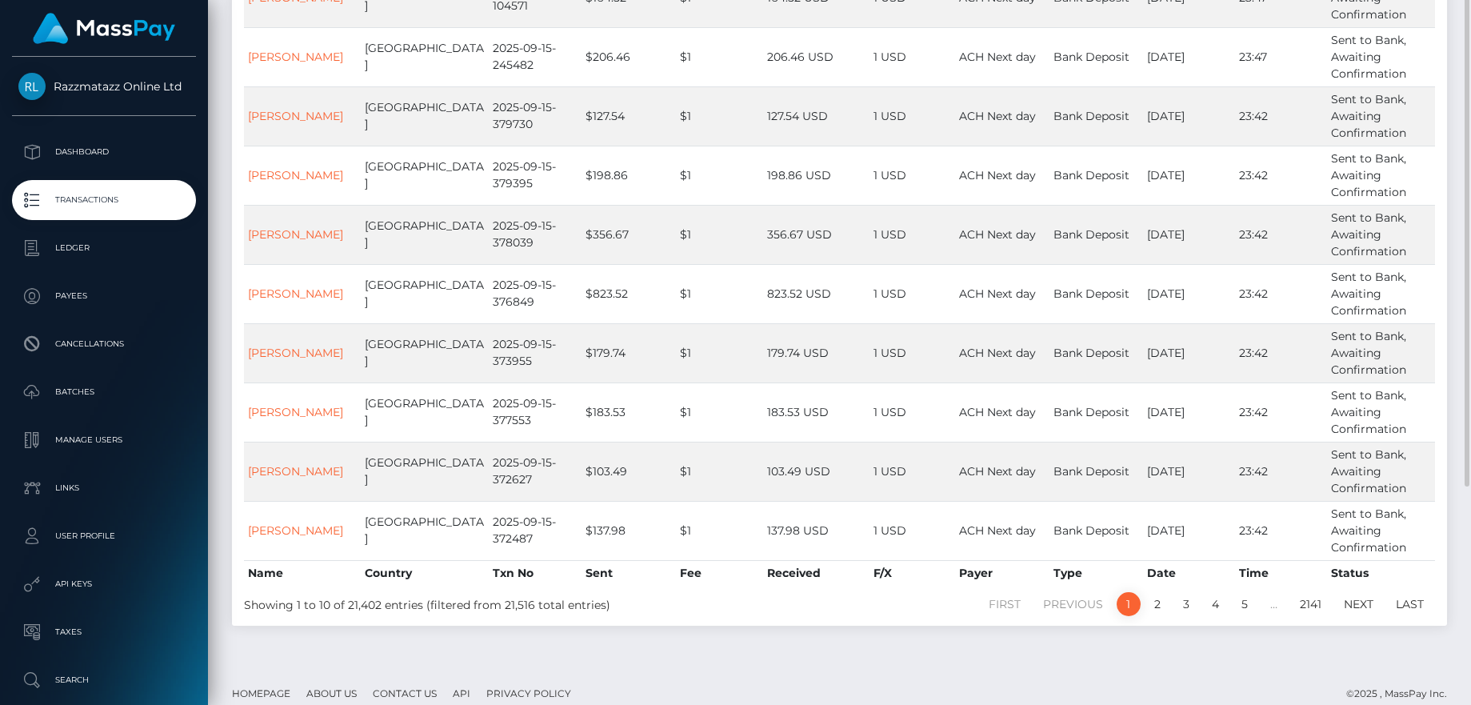
scroll to position [148, 0]
